Goal: Information Seeking & Learning: Learn about a topic

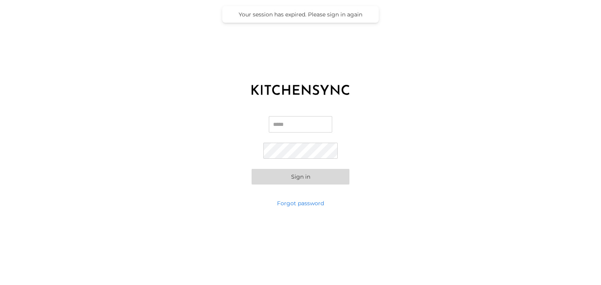
click at [291, 125] on input "Email" at bounding box center [300, 124] width 63 height 16
type input "**********"
click at [273, 174] on button "Sign in" at bounding box center [300, 177] width 98 height 16
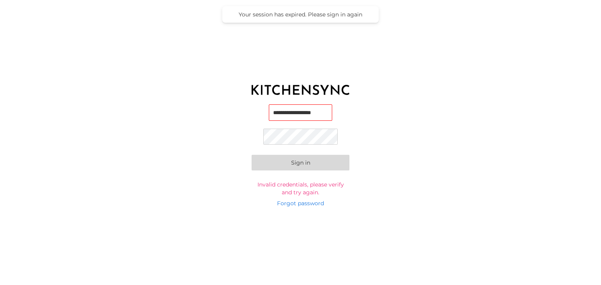
click at [251, 155] on button "Sign in" at bounding box center [300, 163] width 98 height 16
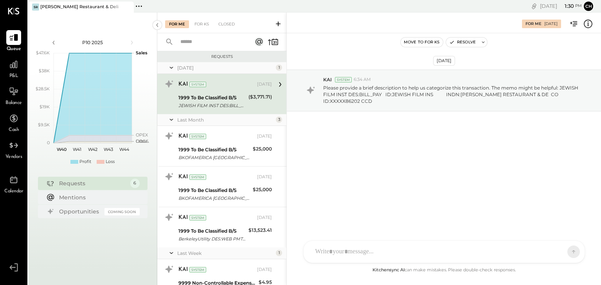
click at [15, 74] on span "P&L" at bounding box center [13, 76] width 9 height 7
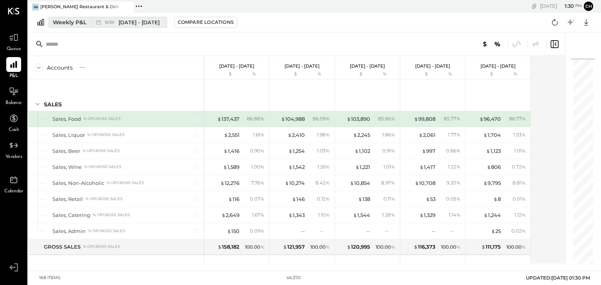
click at [62, 27] on button "Weekly P&L W39 [DATE] - [DATE]" at bounding box center [107, 22] width 119 height 11
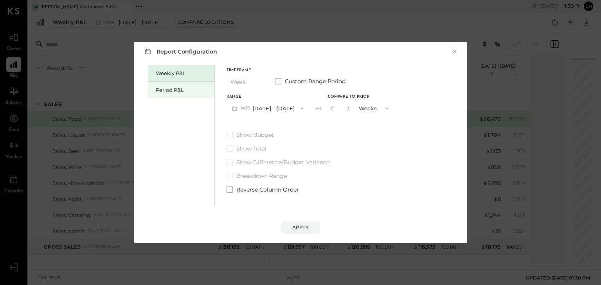
click at [182, 94] on div "Period P&L" at bounding box center [181, 90] width 66 height 16
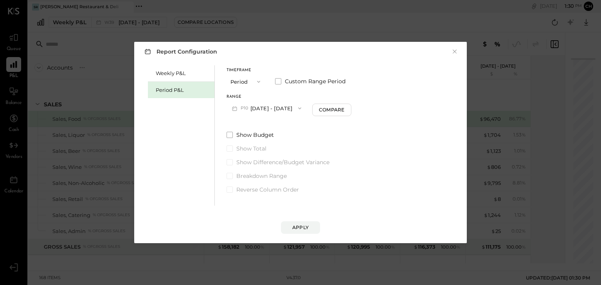
click at [180, 89] on div "Period P&L" at bounding box center [183, 89] width 55 height 7
click at [173, 144] on div "Weekly P&L Period P&L" at bounding box center [181, 135] width 67 height 140
click at [161, 89] on div "Period P&L" at bounding box center [183, 89] width 55 height 7
click at [297, 227] on div "Apply" at bounding box center [300, 227] width 16 height 7
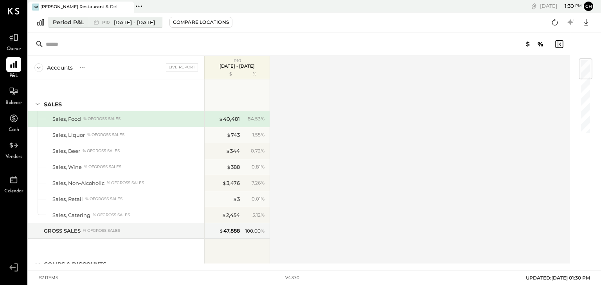
click at [126, 24] on span "[DATE] - [DATE]" at bounding box center [134, 22] width 41 height 7
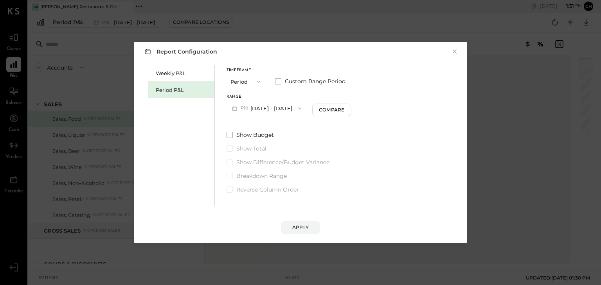
click at [278, 111] on button "P10 [DATE] - [DATE]" at bounding box center [266, 108] width 80 height 14
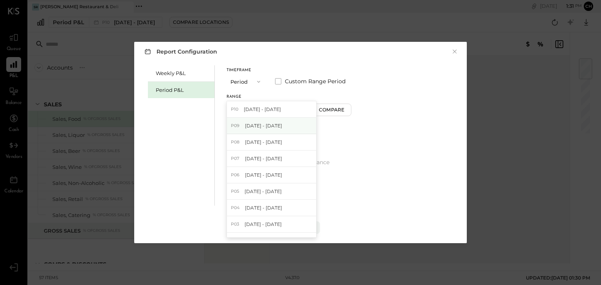
click at [286, 126] on div "P09 [DATE] - [DATE]" at bounding box center [271, 126] width 89 height 16
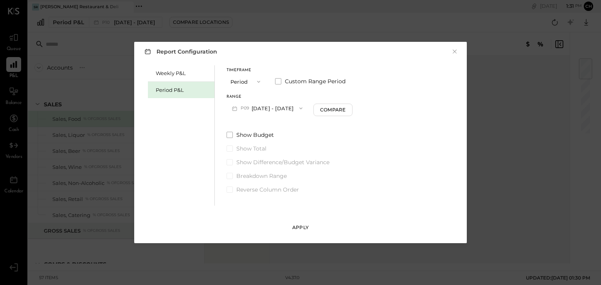
click at [299, 228] on div "Apply" at bounding box center [300, 227] width 16 height 7
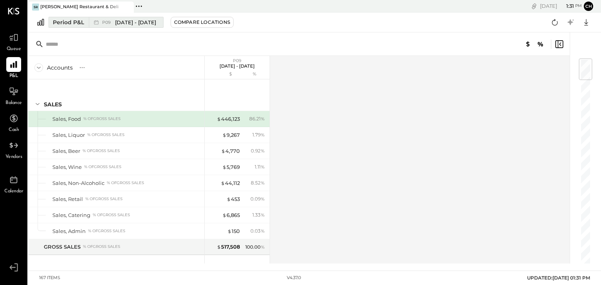
click at [154, 22] on div "P09 [DATE] - [DATE]" at bounding box center [124, 22] width 70 height 10
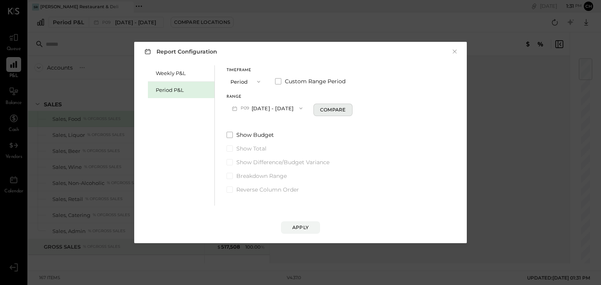
click at [325, 107] on div "Compare" at bounding box center [332, 109] width 25 height 7
click at [295, 225] on div "Apply" at bounding box center [300, 227] width 16 height 7
